Goal: Information Seeking & Learning: Learn about a topic

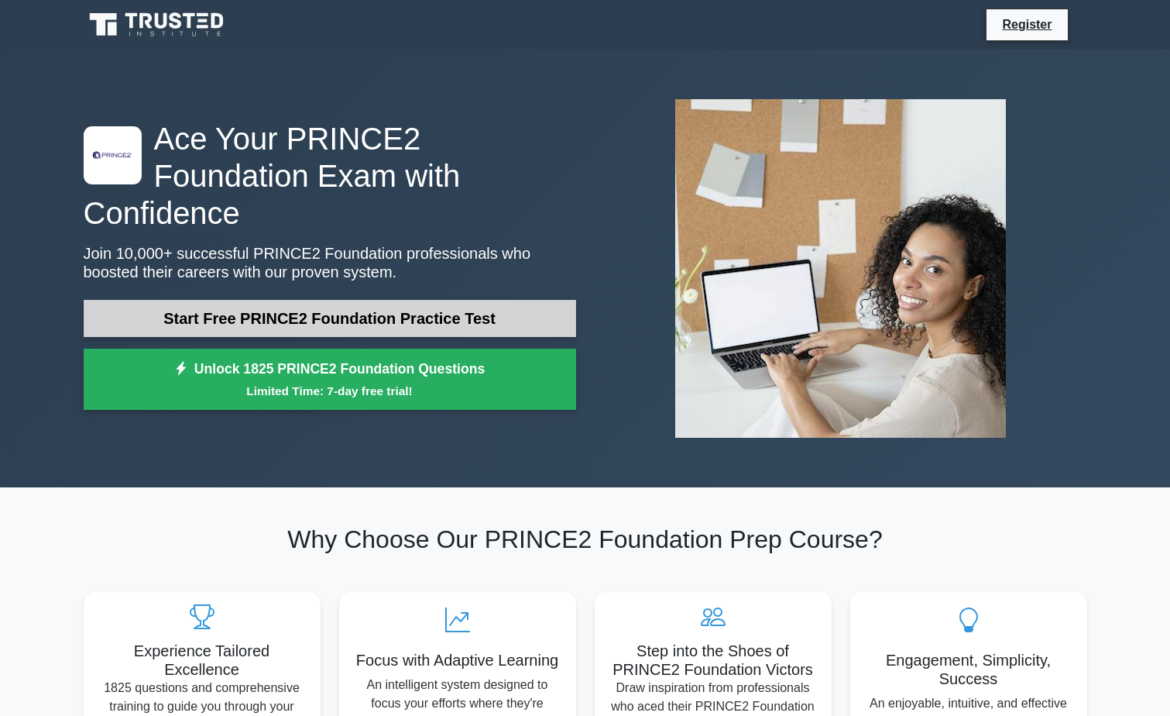
click at [474, 300] on link "Start Free PRINCE2 Foundation Practice Test" at bounding box center [330, 318] width 493 height 37
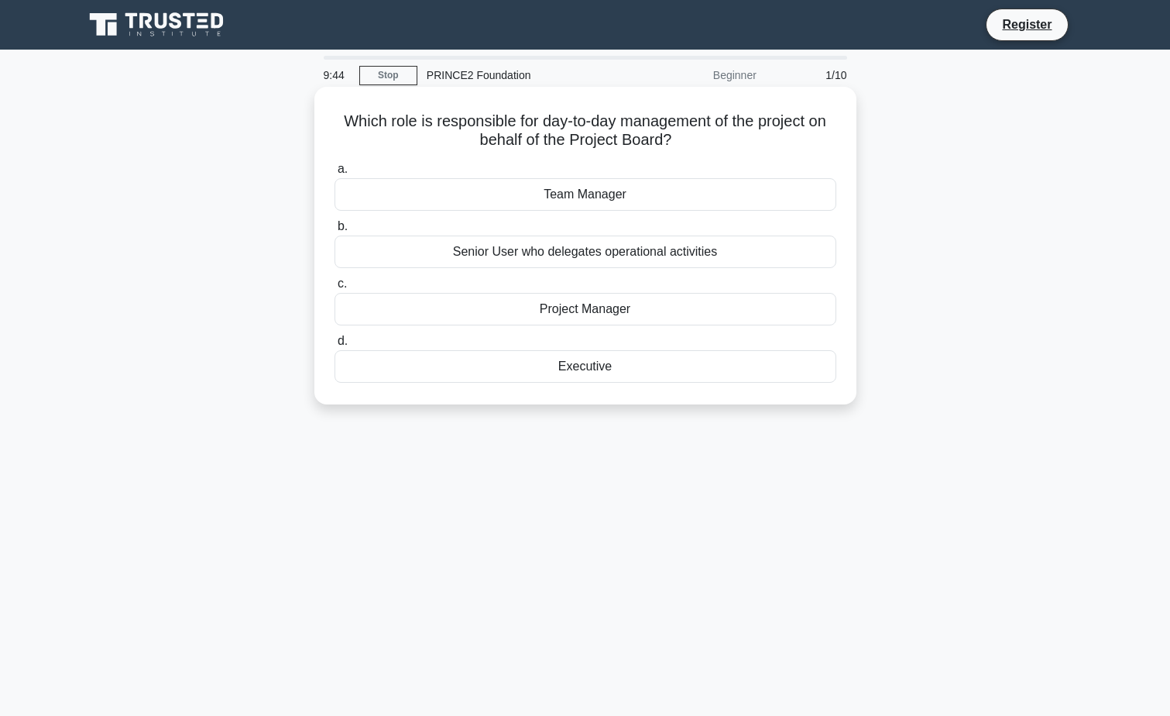
click at [665, 312] on div "Project Manager" at bounding box center [586, 309] width 502 height 33
click at [335, 289] on input "c. Project Manager" at bounding box center [335, 284] width 0 height 10
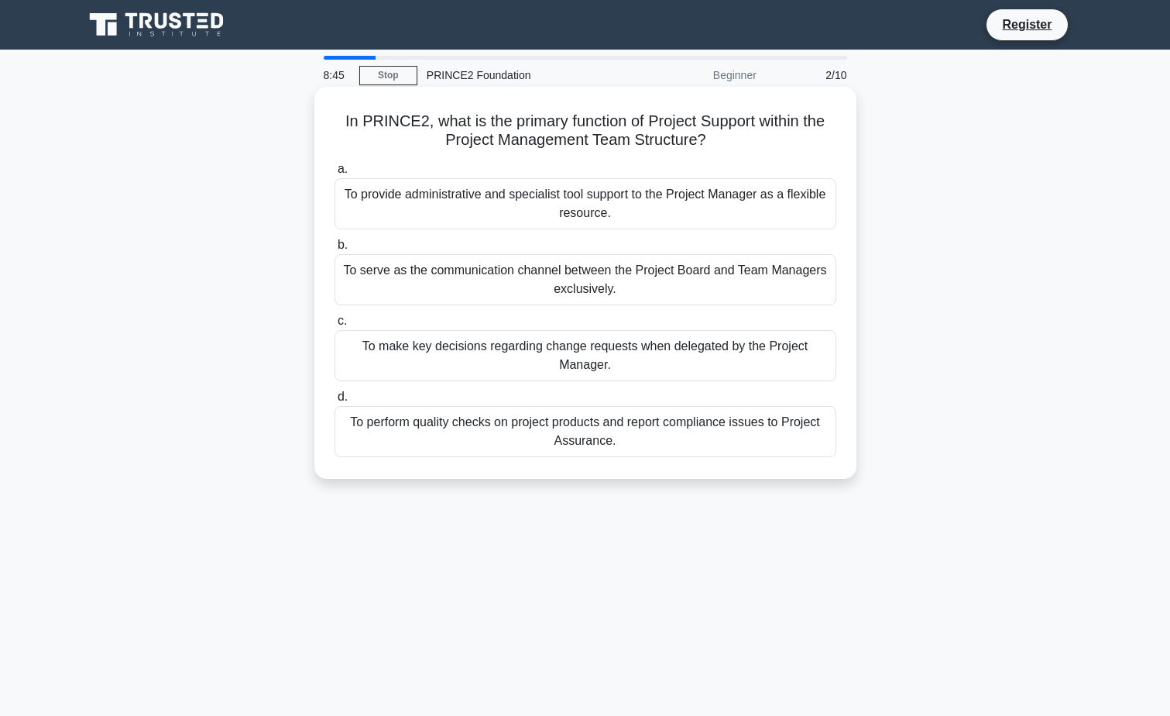
drag, startPoint x: 960, startPoint y: 492, endPoint x: 545, endPoint y: 249, distance: 481.2
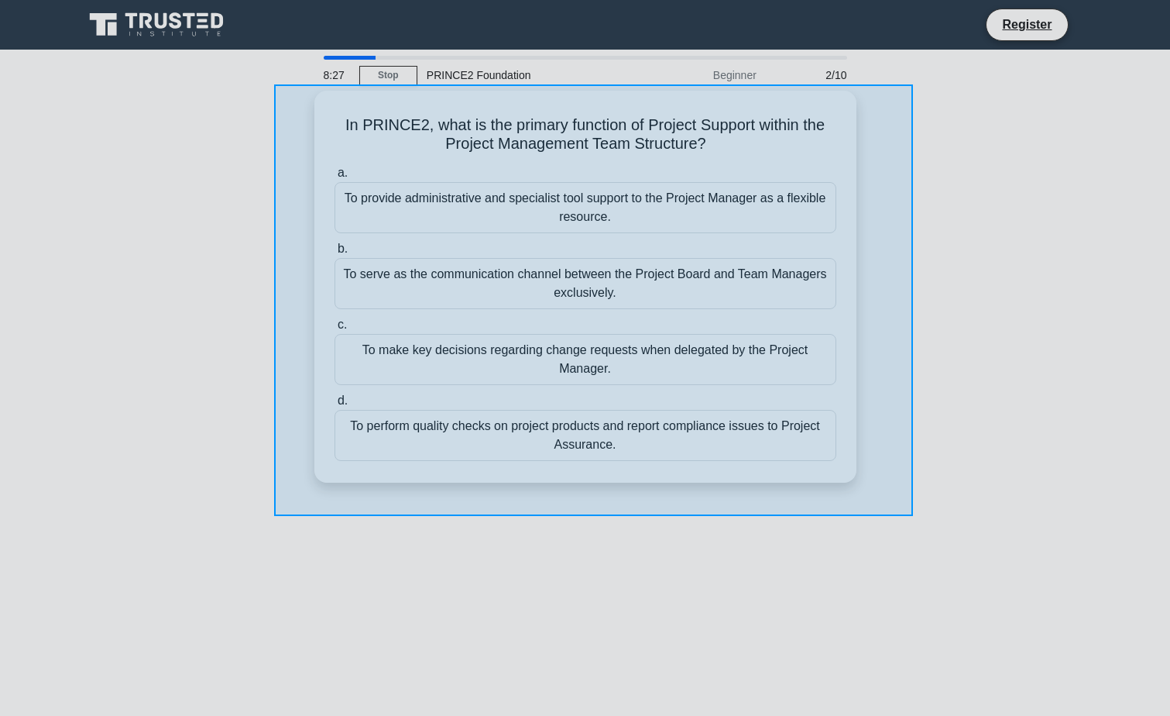
drag, startPoint x: 274, startPoint y: 84, endPoint x: 913, endPoint y: 516, distance: 771.0
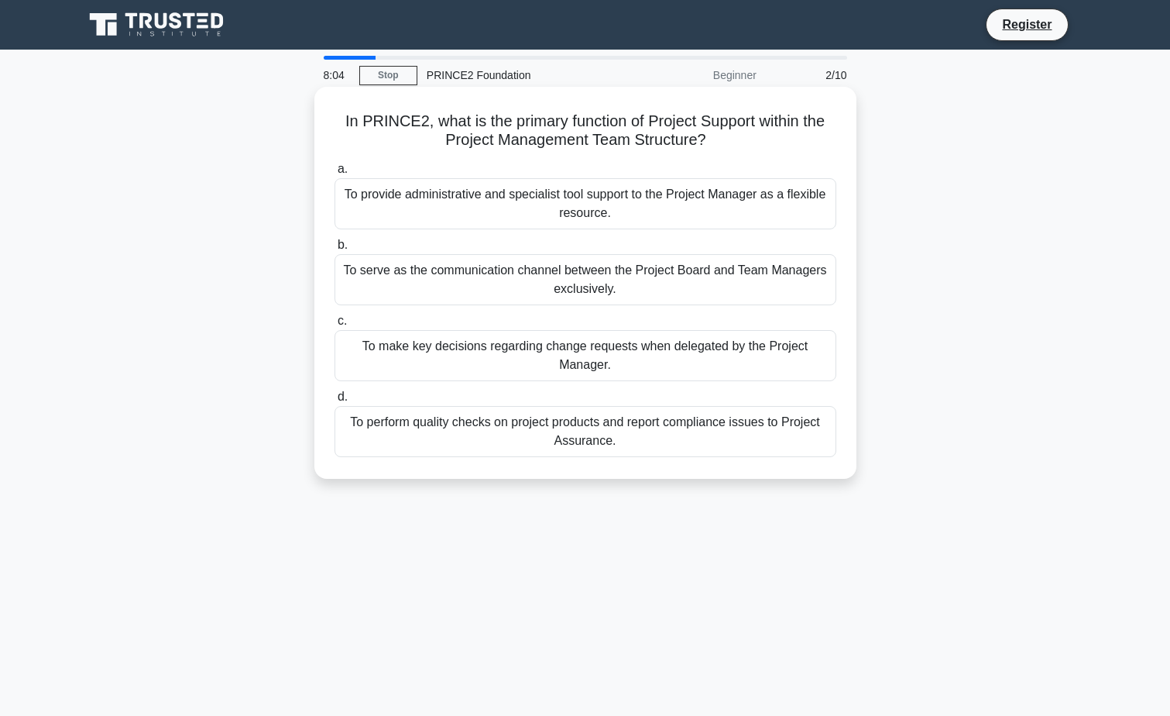
click at [736, 183] on div "To provide administrative and specialist tool support to the Project Manager as…" at bounding box center [586, 203] width 502 height 51
click at [335, 174] on input "a. To provide administrative and specialist tool support to the Project Manager…" at bounding box center [335, 169] width 0 height 10
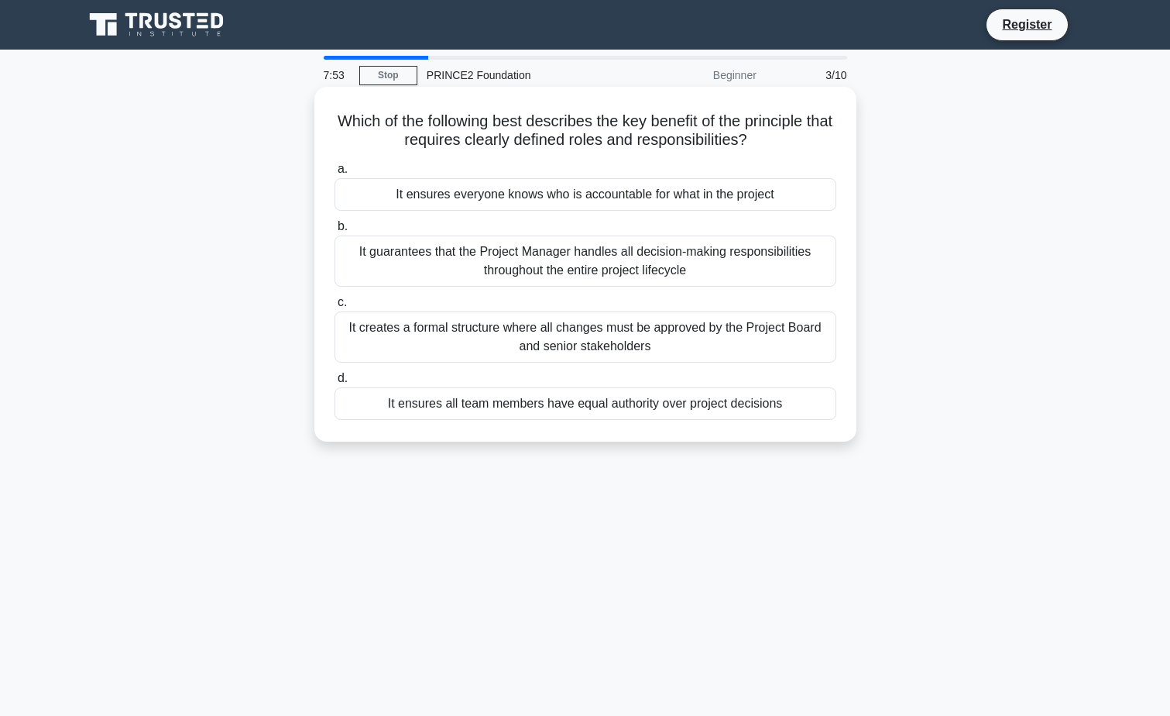
click at [749, 204] on div "It ensures everyone knows who is accountable for what in the project" at bounding box center [586, 194] width 502 height 33
click at [335, 174] on input "a. It ensures everyone knows who is accountable for what in the project" at bounding box center [335, 169] width 0 height 10
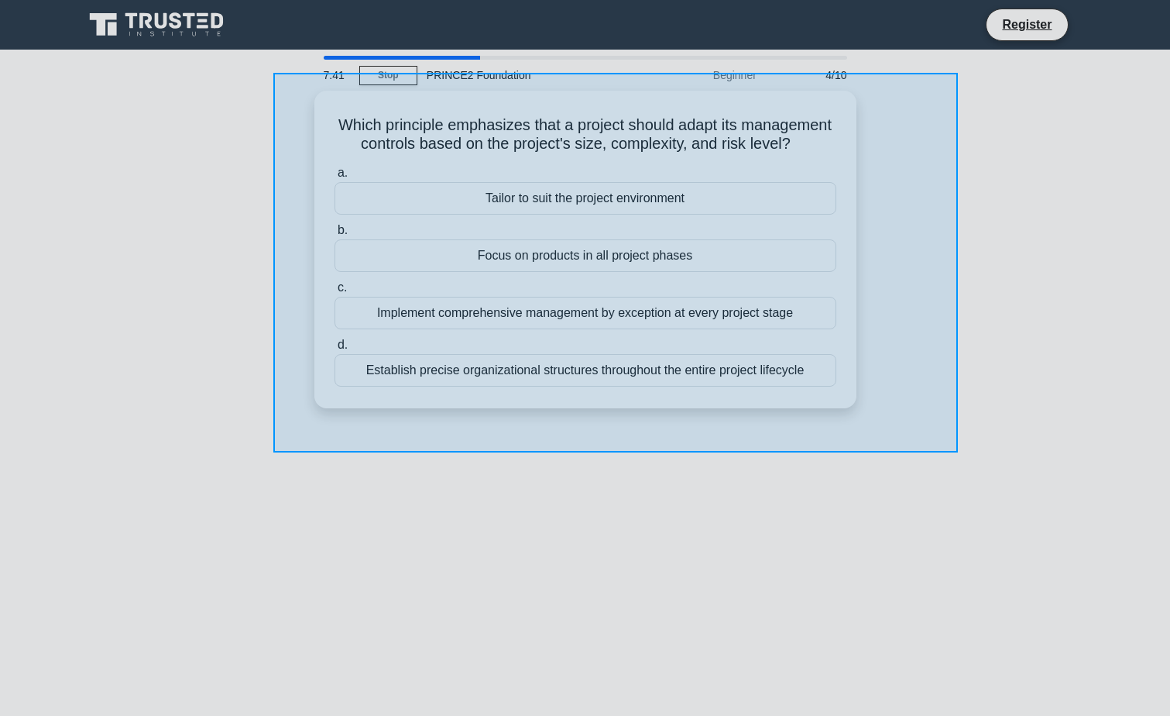
drag, startPoint x: 327, startPoint y: 132, endPoint x: 958, endPoint y: 452, distance: 708.0
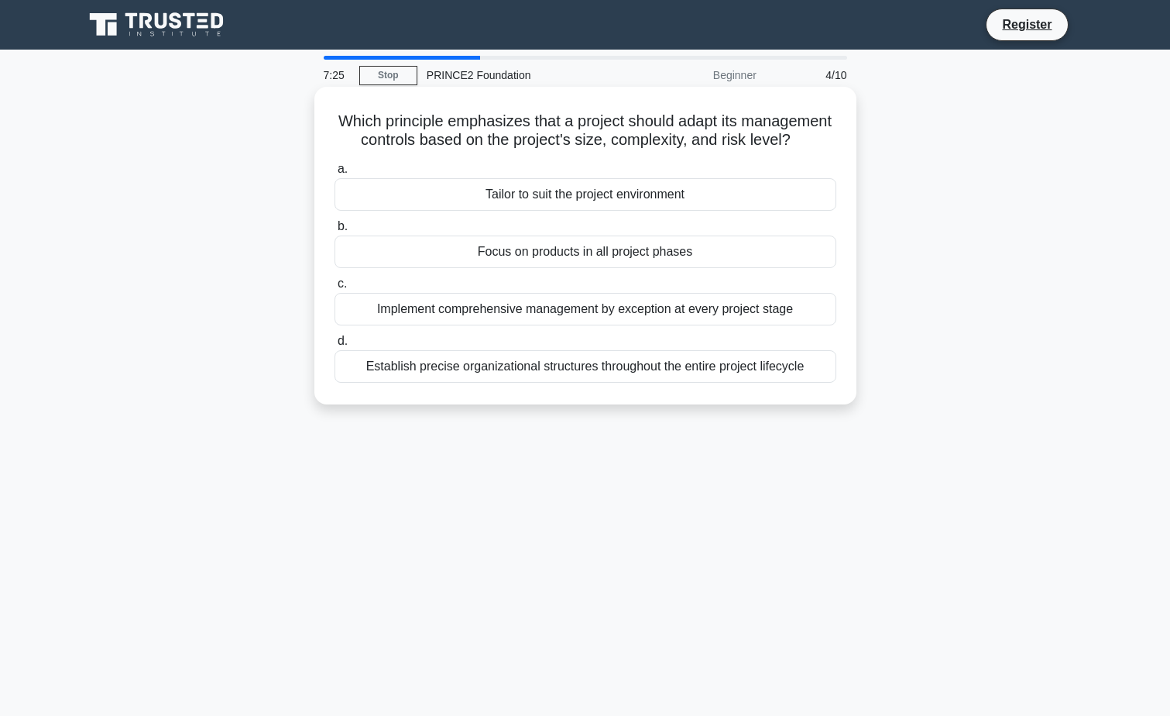
click at [593, 211] on div "Tailor to suit the project environment" at bounding box center [586, 194] width 502 height 33
click at [335, 174] on input "a. Tailor to suit the project environment" at bounding box center [335, 169] width 0 height 10
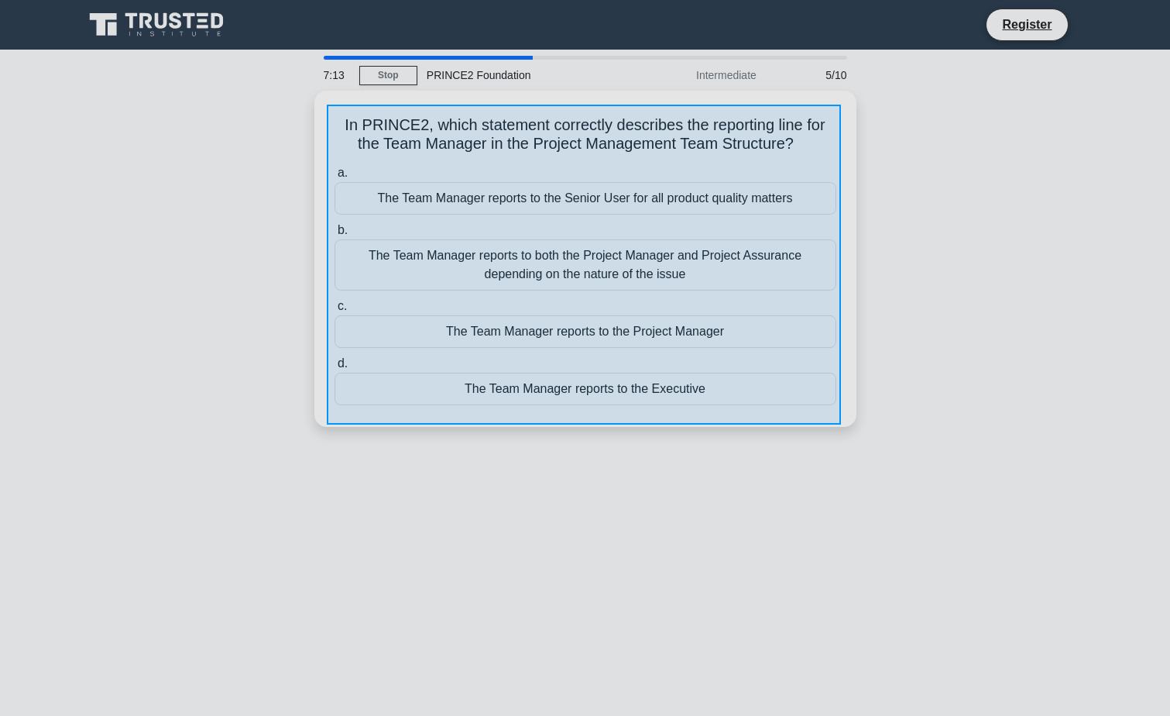
drag, startPoint x: 327, startPoint y: 105, endPoint x: 841, endPoint y: 424, distance: 605.7
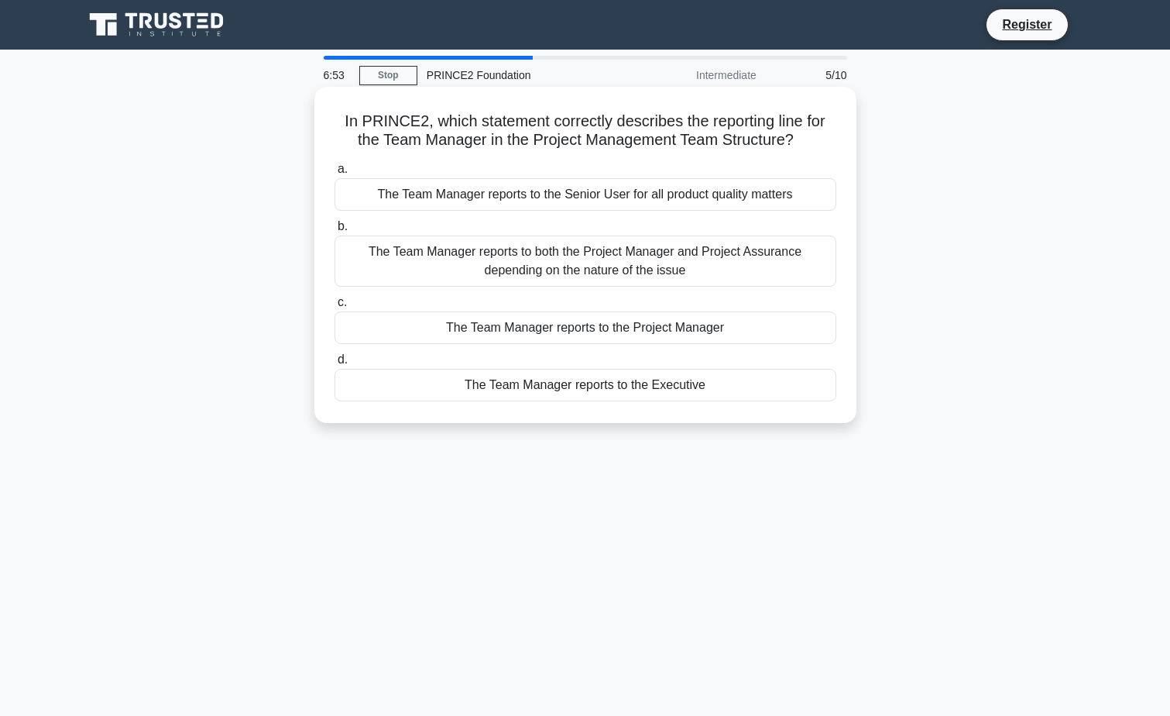
click at [630, 388] on div "The Team Manager reports to the Executive" at bounding box center [586, 385] width 502 height 33
click at [720, 395] on div "The Team Manager reports to the Executive" at bounding box center [586, 385] width 502 height 33
click at [335, 365] on input "d. The Team Manager reports to the Executive" at bounding box center [335, 360] width 0 height 10
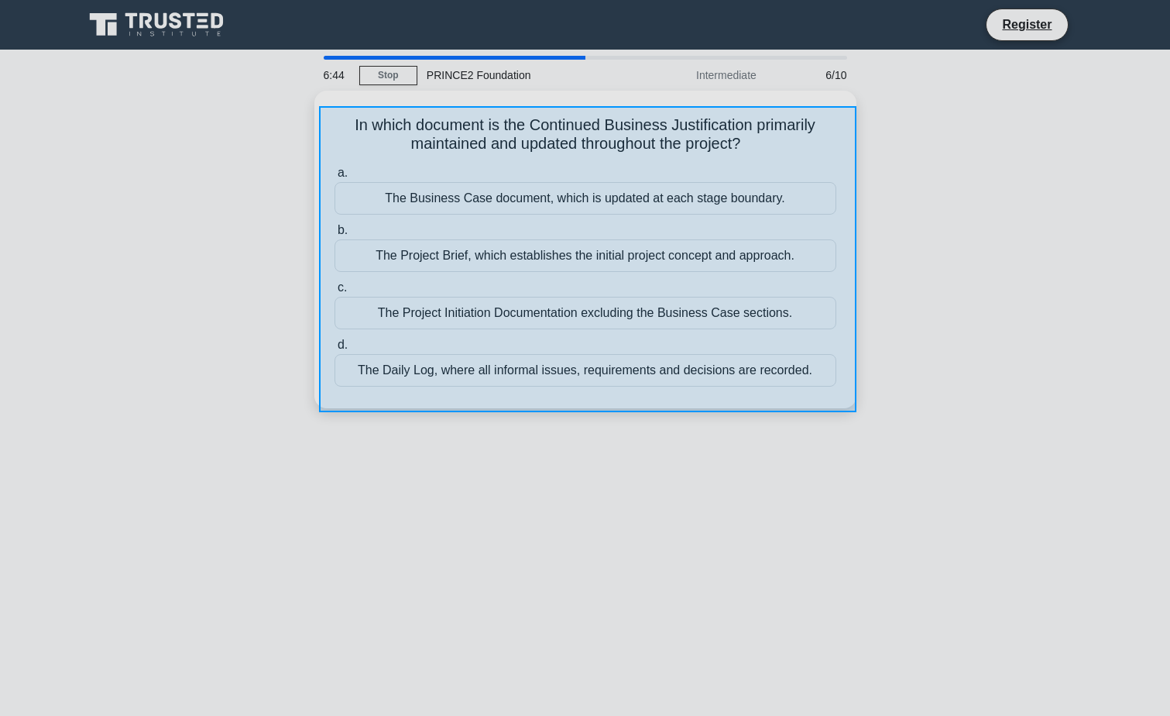
drag, startPoint x: 319, startPoint y: 106, endPoint x: 857, endPoint y: 412, distance: 619.2
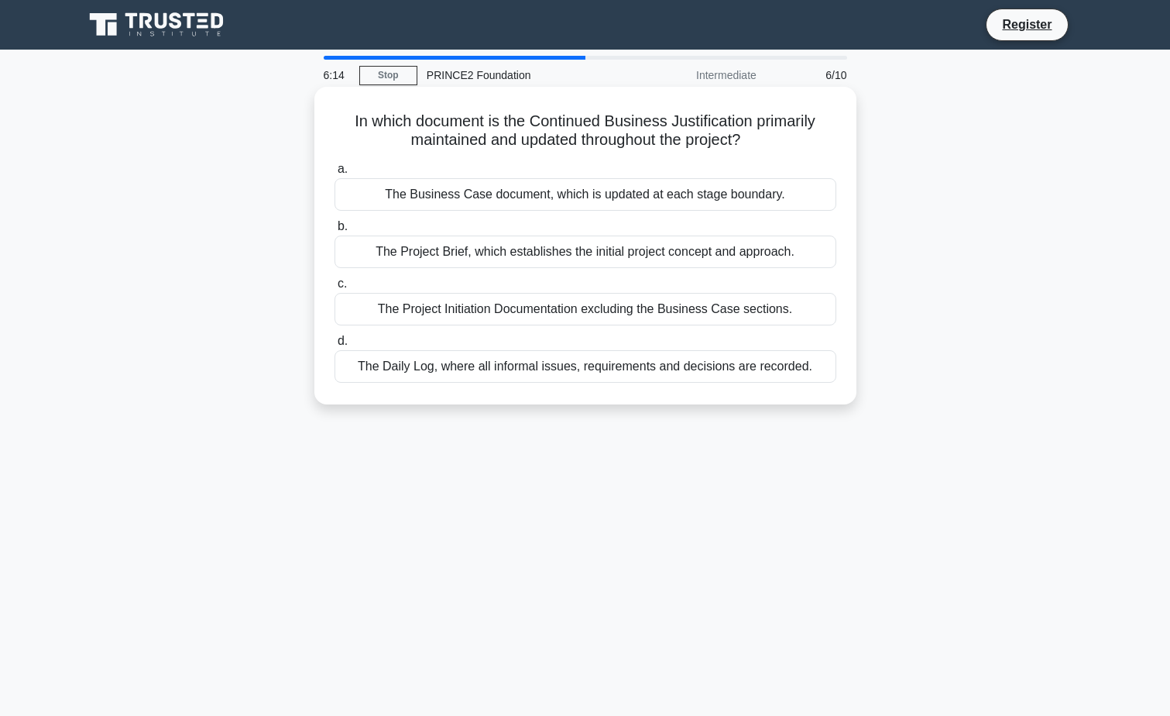
click at [750, 184] on div "The Business Case document, which is updated at each stage boundary." at bounding box center [586, 194] width 502 height 33
click at [335, 174] on input "a. The Business Case document, which is updated at each stage boundary." at bounding box center [335, 169] width 0 height 10
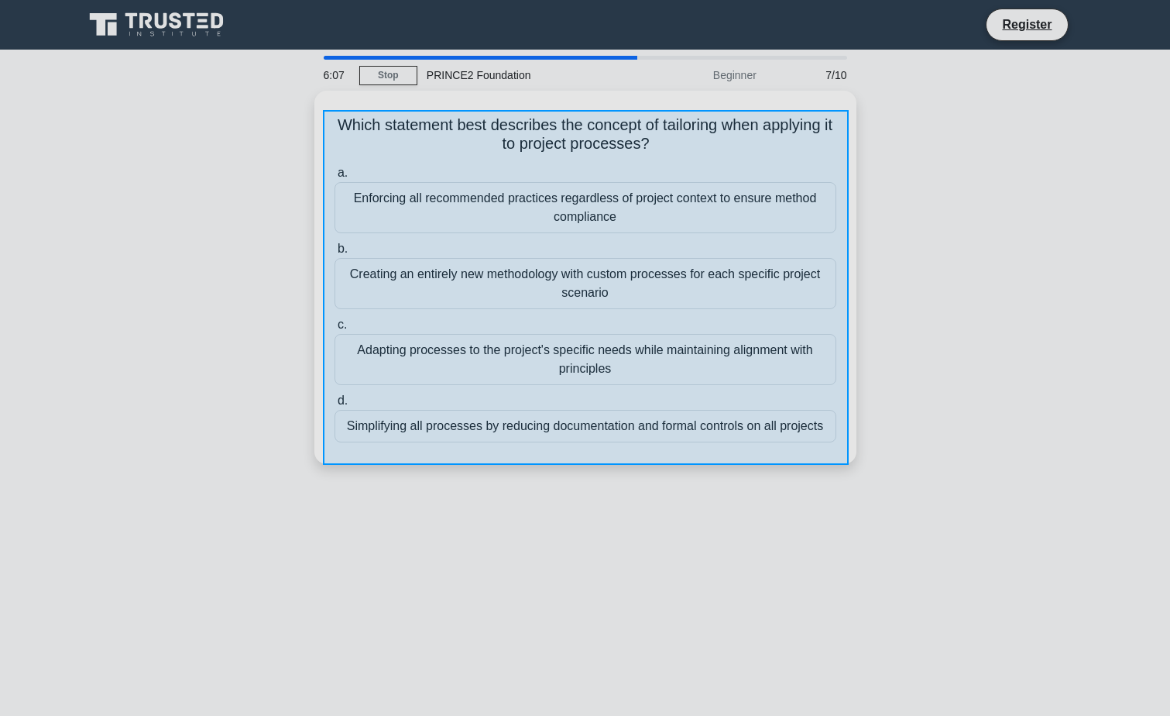
drag, startPoint x: 323, startPoint y: 110, endPoint x: 849, endPoint y: 465, distance: 634.4
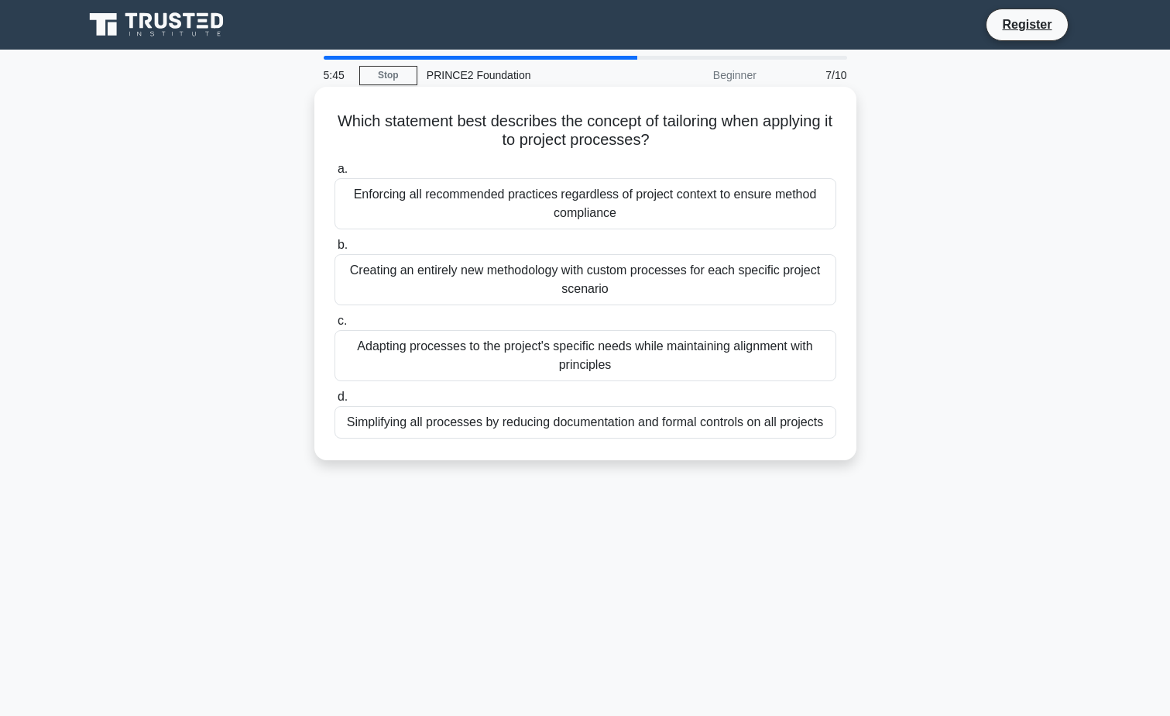
click at [641, 364] on div "Adapting processes to the project's specific needs while maintaining alignment …" at bounding box center [586, 355] width 502 height 51
click at [335, 326] on input "c. Adapting processes to the project's specific needs while maintaining alignme…" at bounding box center [335, 321] width 0 height 10
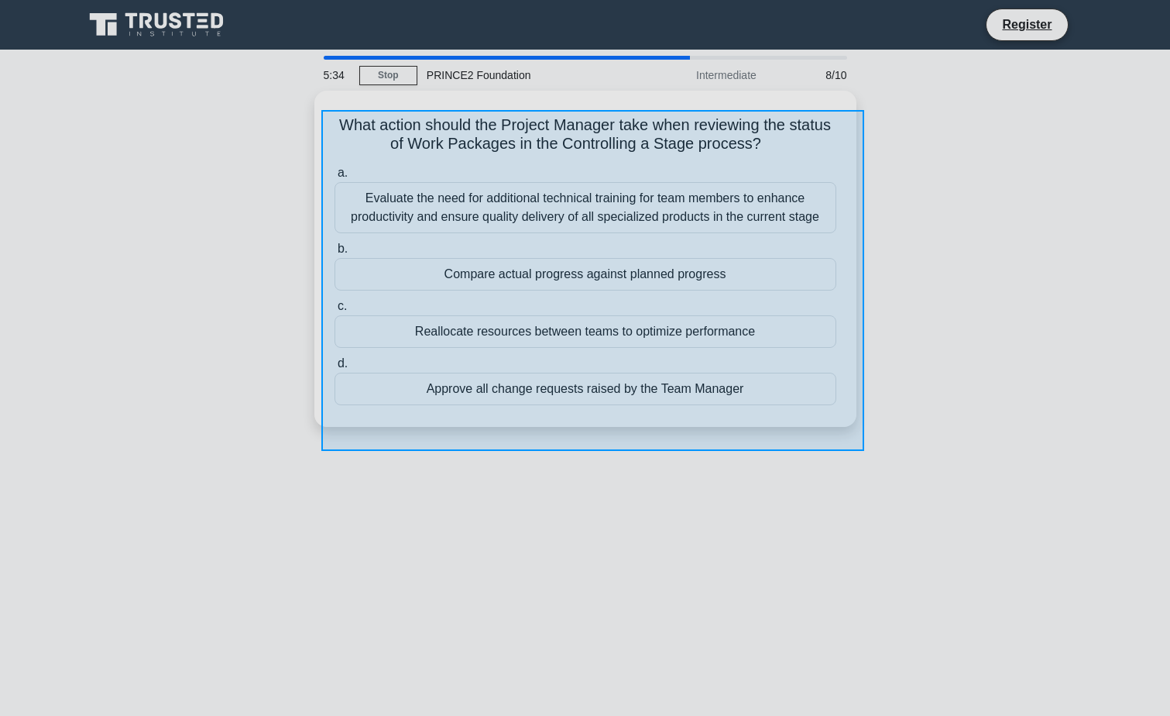
drag, startPoint x: 321, startPoint y: 110, endPoint x: 864, endPoint y: 451, distance: 641.1
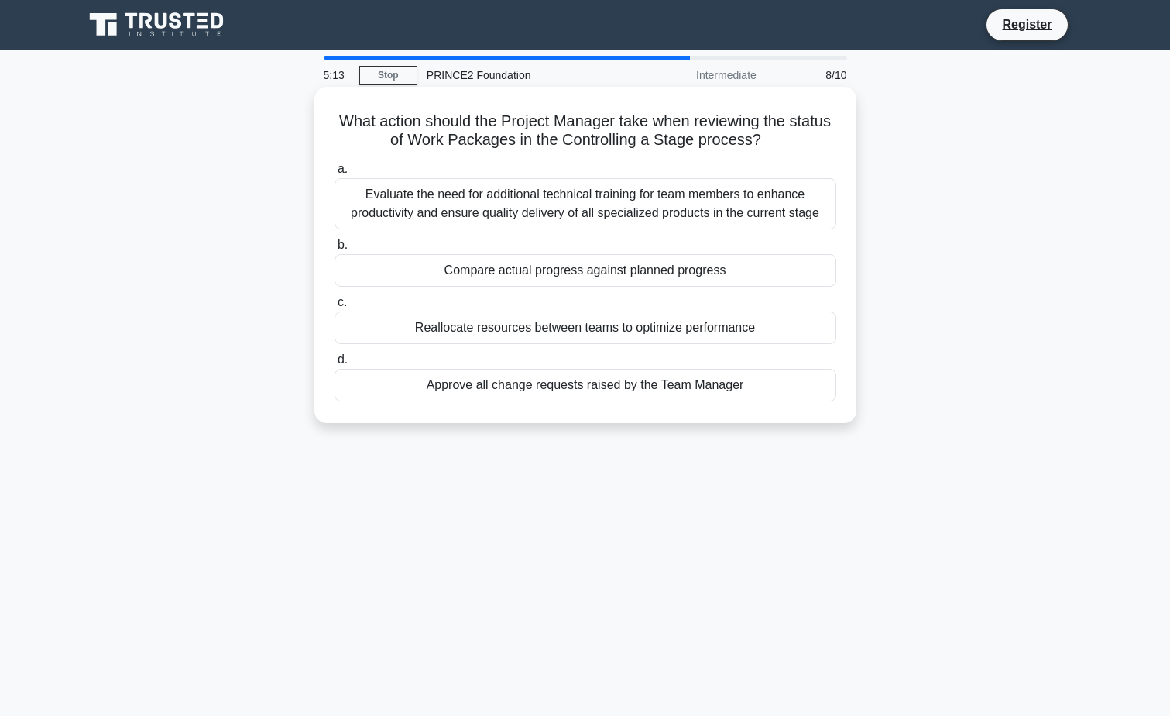
click at [644, 271] on div "Compare actual progress against planned progress" at bounding box center [586, 270] width 502 height 33
click at [335, 250] on input "b. Compare actual progress against planned progress" at bounding box center [335, 245] width 0 height 10
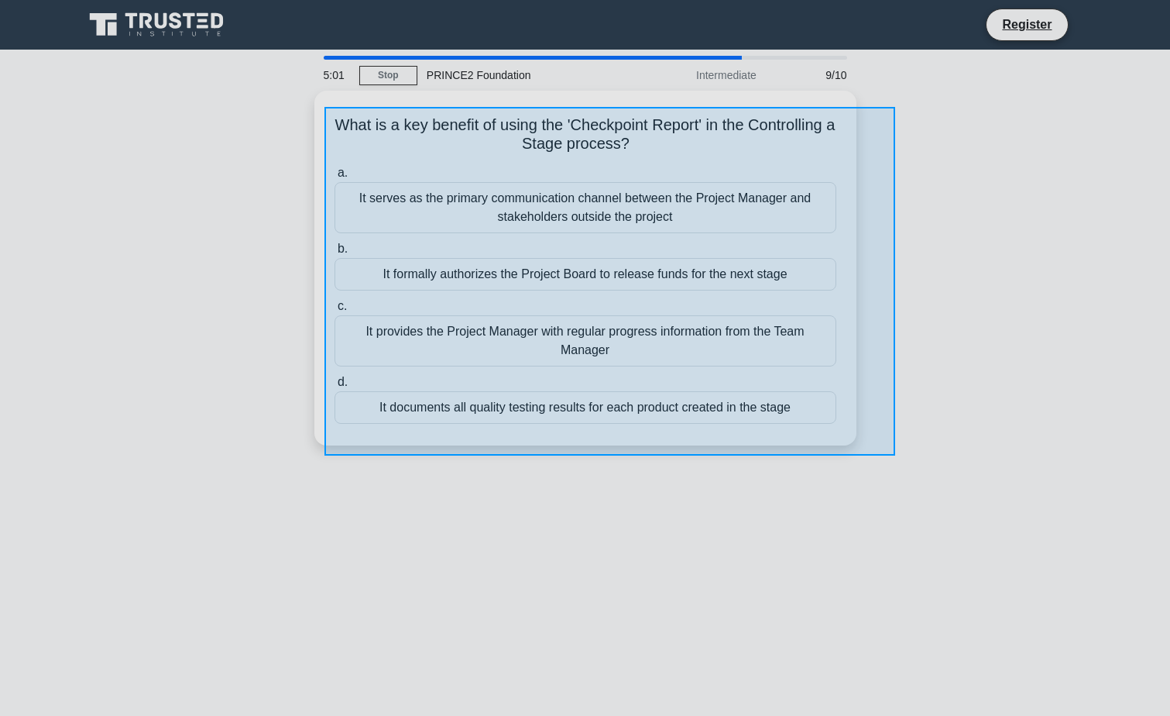
drag, startPoint x: 325, startPoint y: 112, endPoint x: 895, endPoint y: 456, distance: 666.4
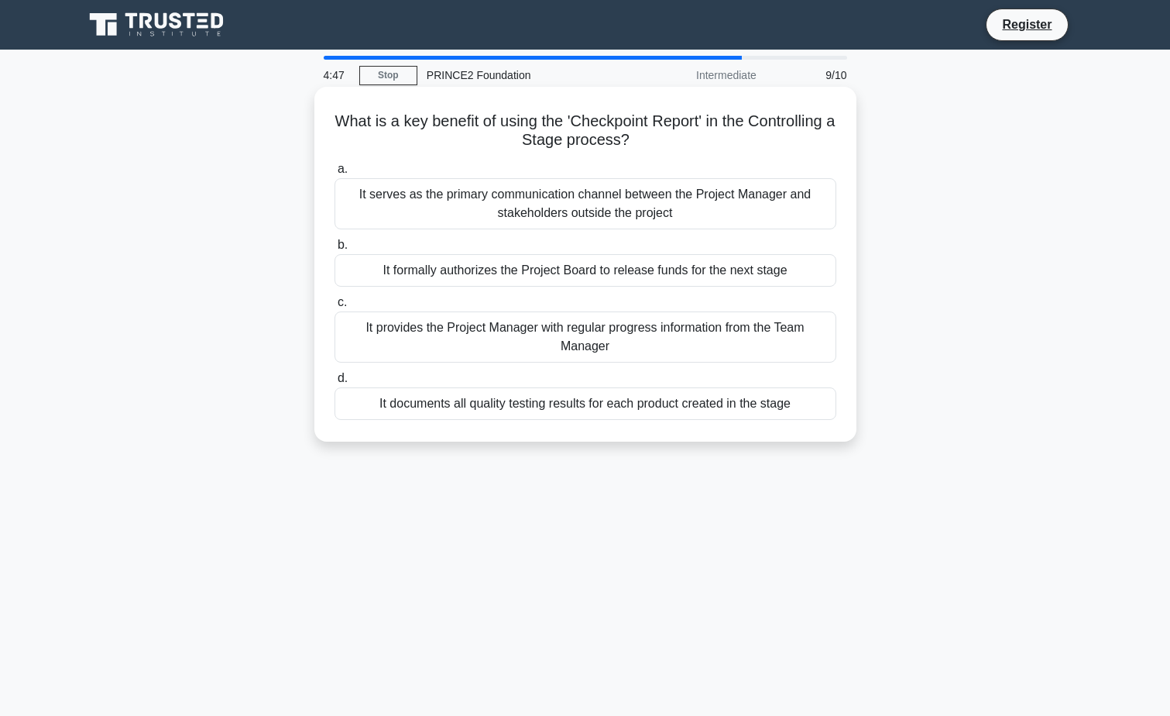
click at [651, 332] on div "It provides the Project Manager with regular progress information from the Team…" at bounding box center [586, 336] width 502 height 51
click at [335, 308] on input "c. It provides the Project Manager with regular progress information from the T…" at bounding box center [335, 302] width 0 height 10
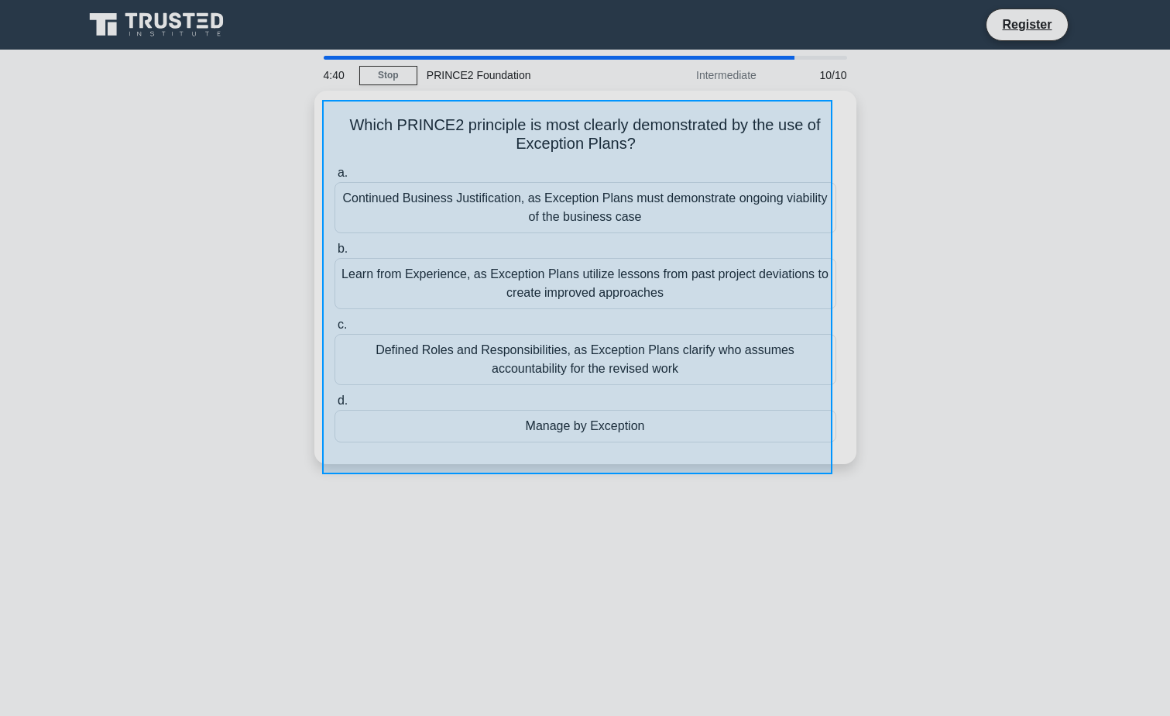
drag, startPoint x: 322, startPoint y: 100, endPoint x: 833, endPoint y: 474, distance: 632.9
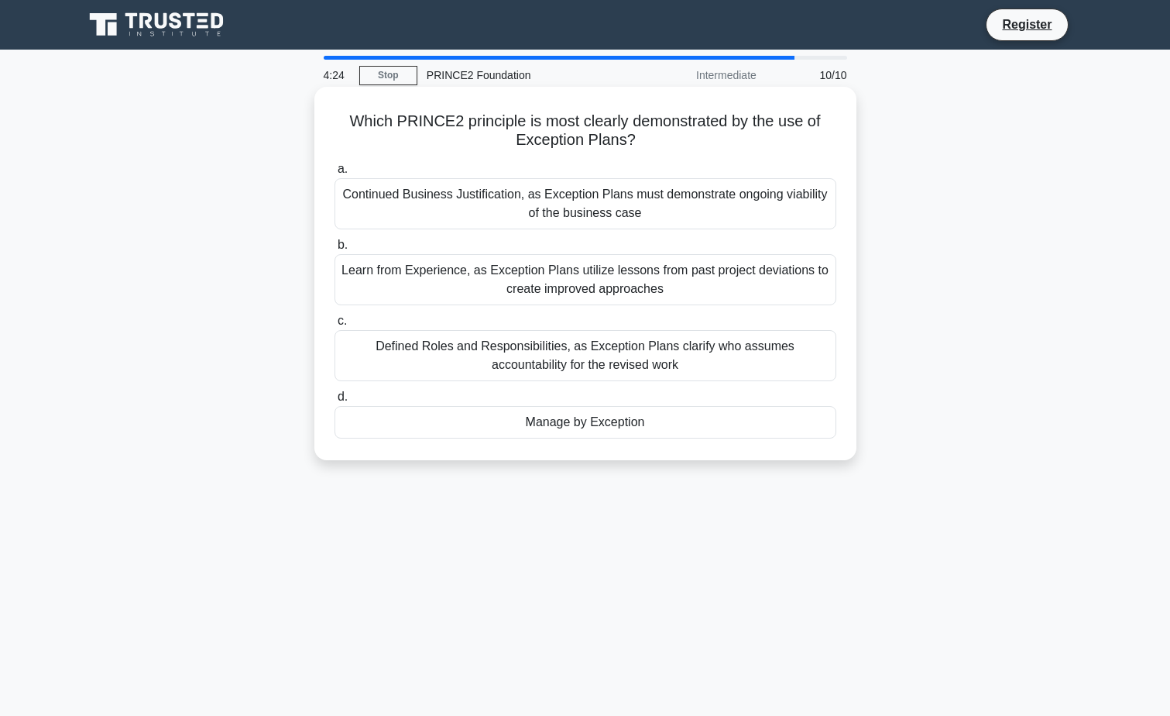
click at [758, 420] on div "Manage by Exception" at bounding box center [586, 422] width 502 height 33
click at [335, 402] on input "d. Manage by Exception" at bounding box center [335, 397] width 0 height 10
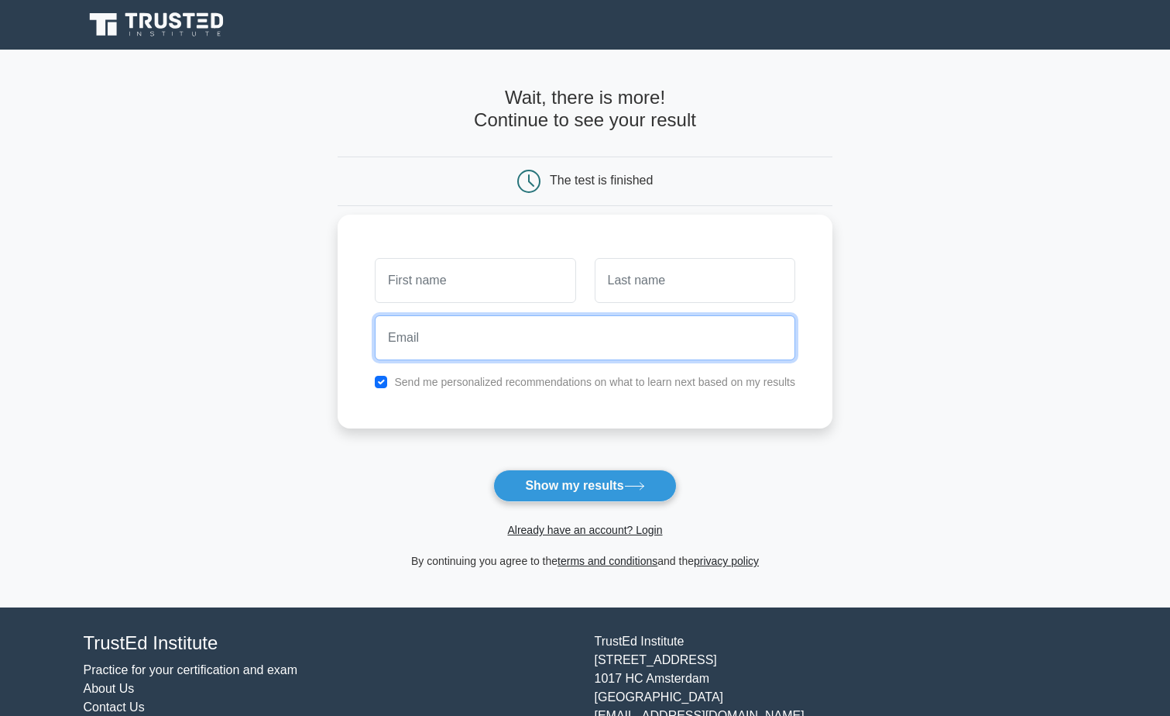
click at [703, 323] on input "email" at bounding box center [585, 337] width 421 height 45
type input "jwussmann@conet.de"
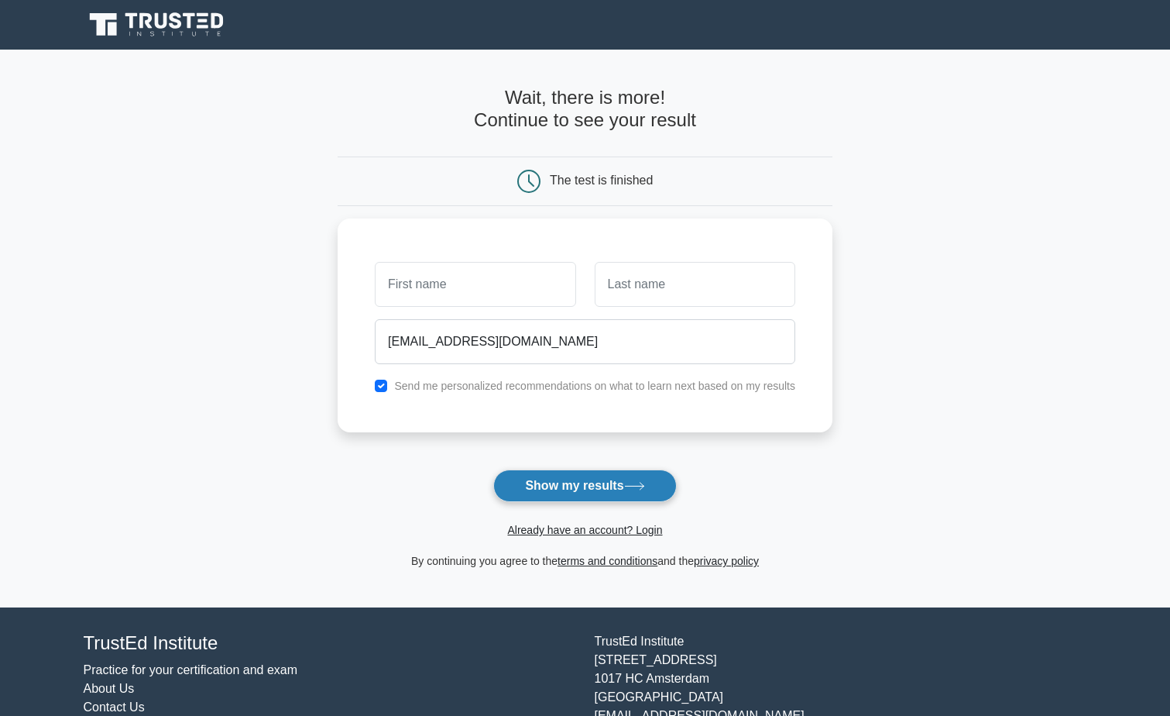
drag, startPoint x: 632, startPoint y: 480, endPoint x: 641, endPoint y: 483, distance: 9.1
click at [633, 481] on button "Show my results" at bounding box center [584, 485] width 183 height 33
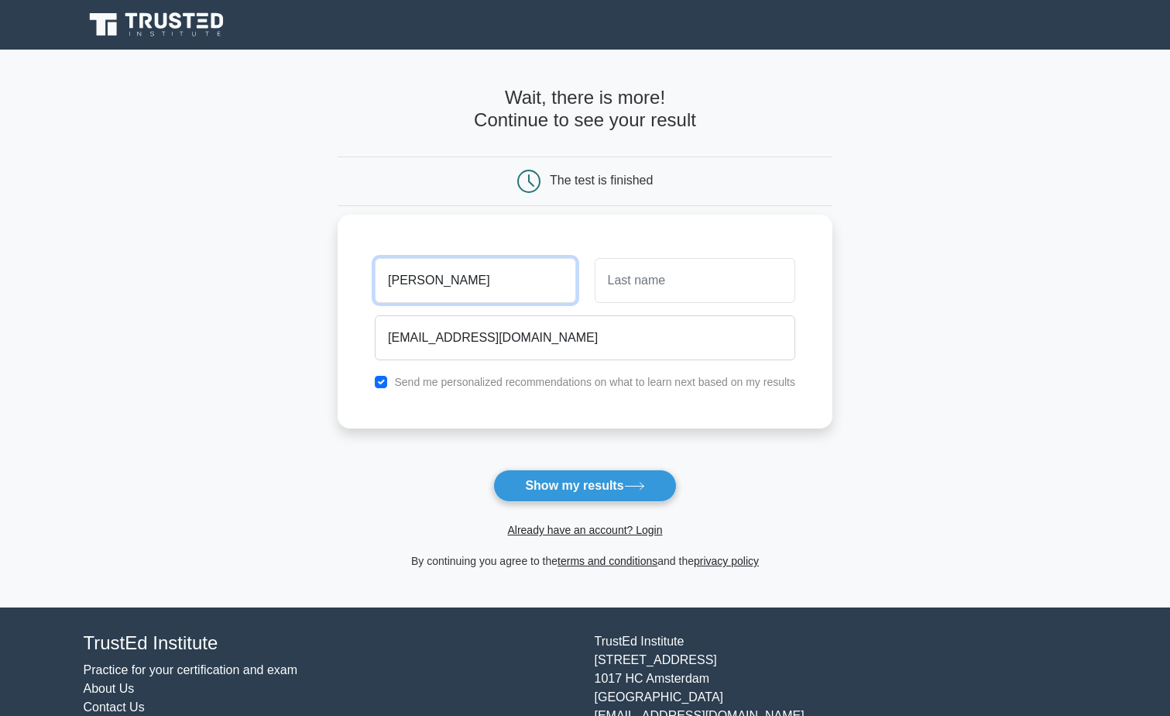
type input "[PERSON_NAME]"
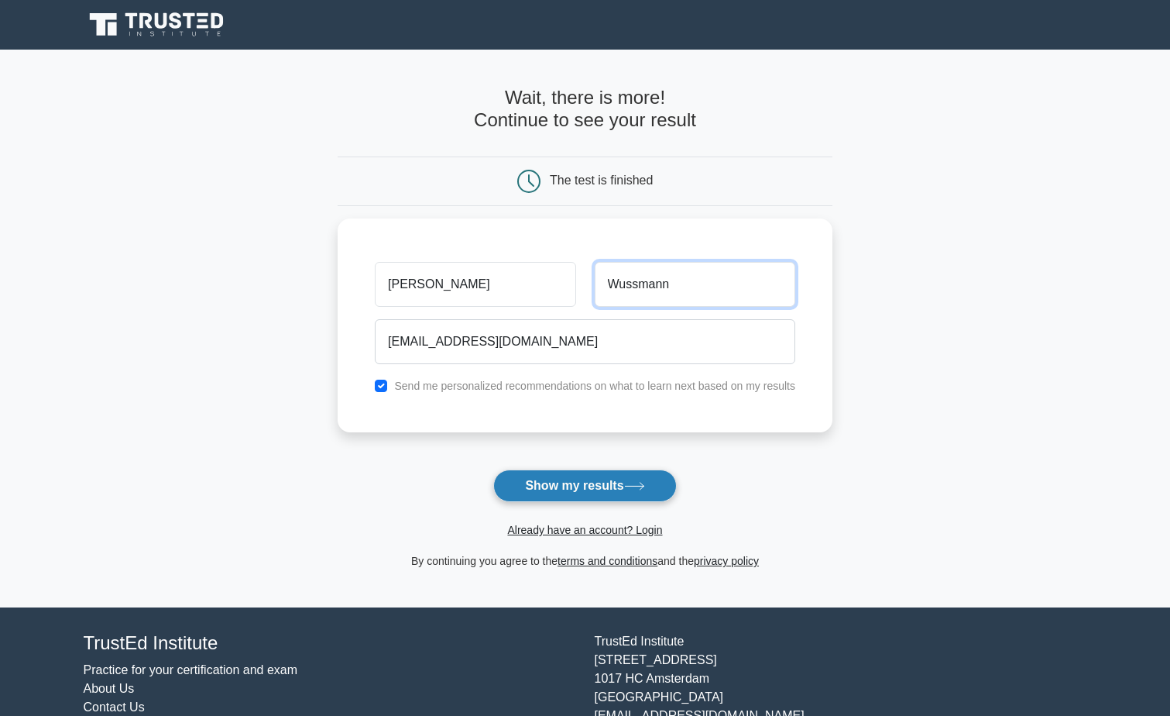
type input "Wussmann"
click at [637, 486] on icon at bounding box center [634, 486] width 21 height 9
